Goal: Find specific page/section

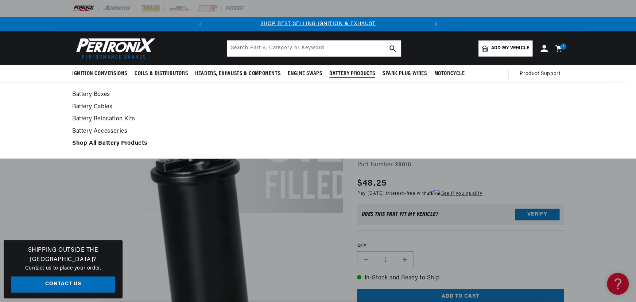
scroll to position [0, 221]
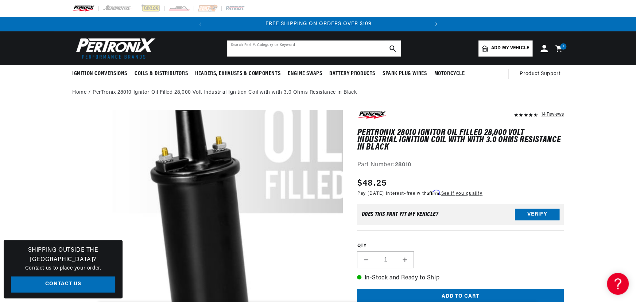
click at [323, 49] on input "text" at bounding box center [314, 48] width 174 height 16
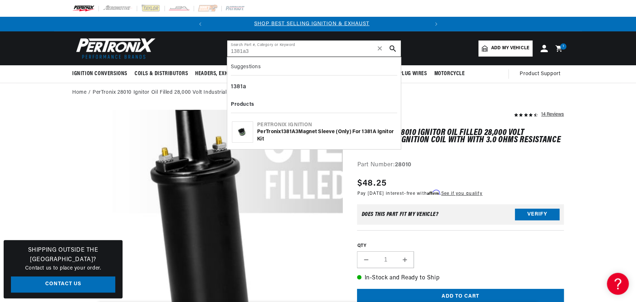
scroll to position [0, 0]
type input "1381a3"
click at [265, 136] on div "PerTronix 1381A3 Magnet Sleeve (only) for 1381A Ignitor Kit" at bounding box center [326, 135] width 139 height 14
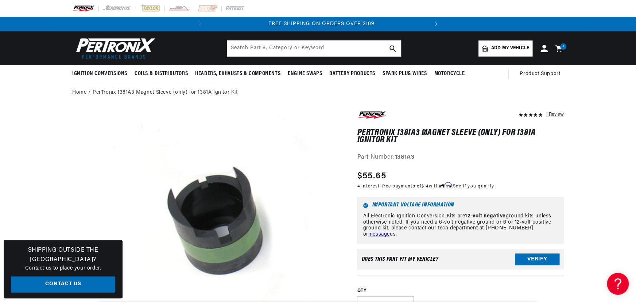
scroll to position [0, 221]
